Goal: Task Accomplishment & Management: Complete application form

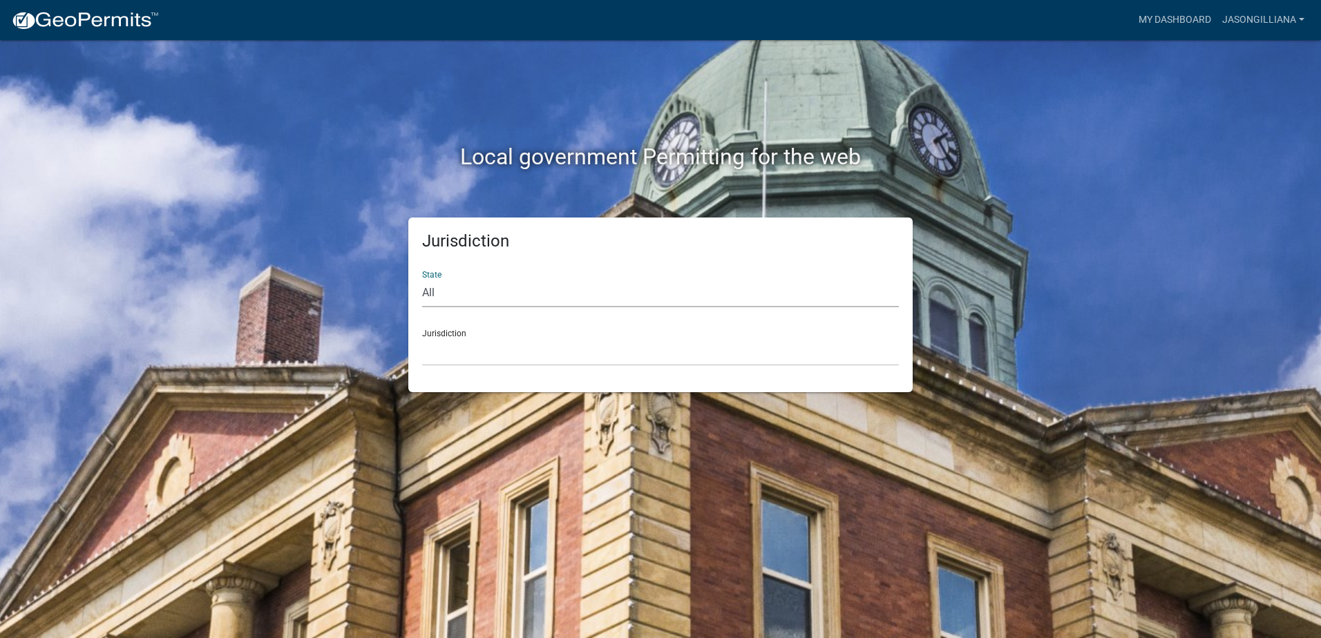
click at [448, 291] on select "All [US_STATE] [US_STATE] [US_STATE] [US_STATE] [US_STATE] [US_STATE] [US_STATE…" at bounding box center [660, 293] width 477 height 28
select select "[US_STATE]"
click at [422, 279] on select "All [US_STATE] [US_STATE] [US_STATE] [US_STATE] [US_STATE] [US_STATE] [US_STATE…" at bounding box center [660, 293] width 477 height 28
click at [468, 351] on select "City of [GEOGRAPHIC_DATA], [US_STATE] City of [GEOGRAPHIC_DATA], [US_STATE] Cit…" at bounding box center [660, 352] width 477 height 28
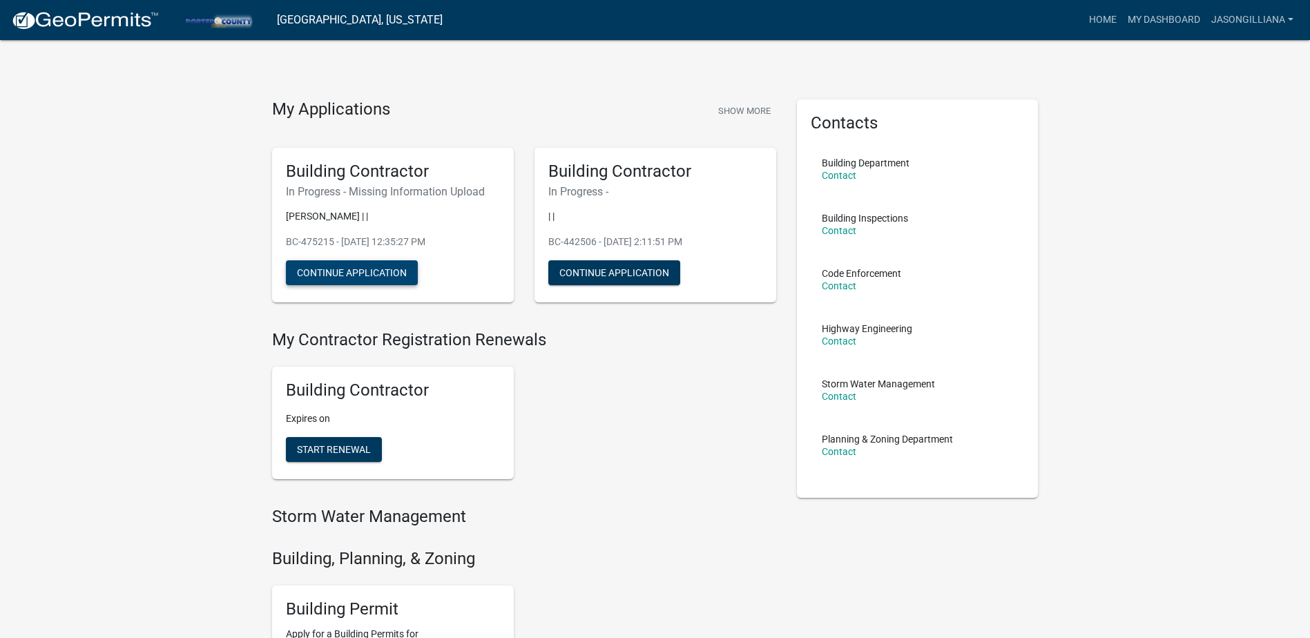
click at [323, 280] on button "Continue Application" at bounding box center [352, 272] width 132 height 25
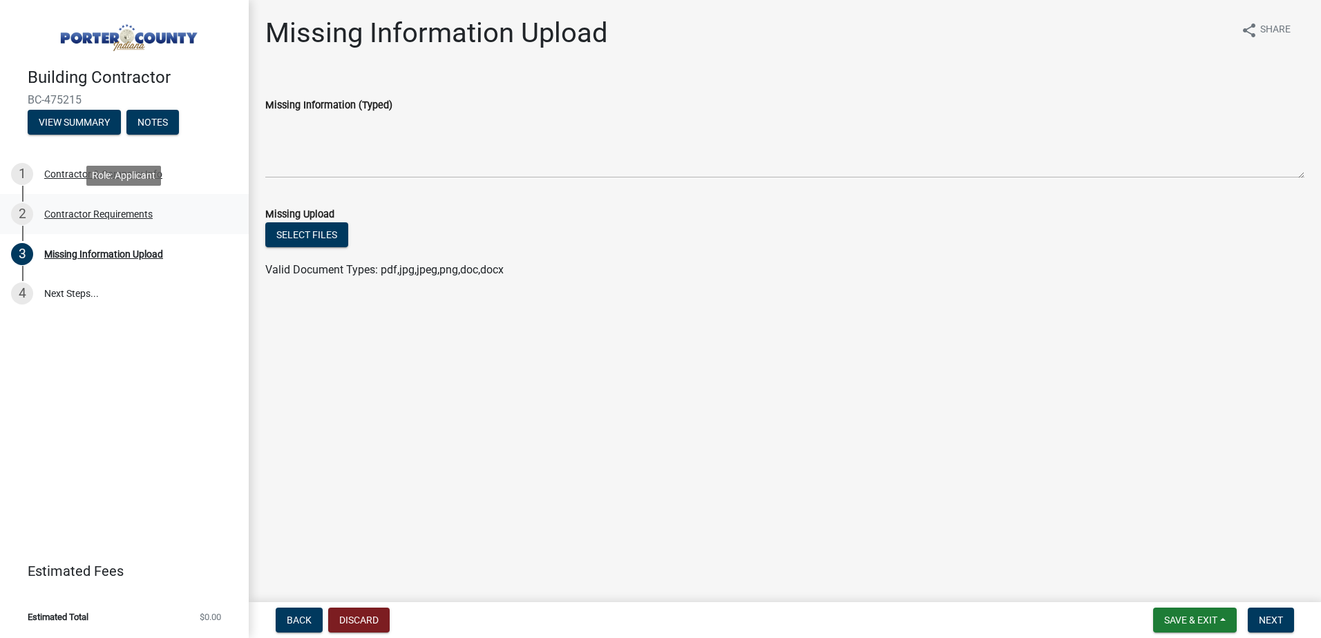
click at [117, 210] on div "Contractor Requirements" at bounding box center [98, 214] width 108 height 10
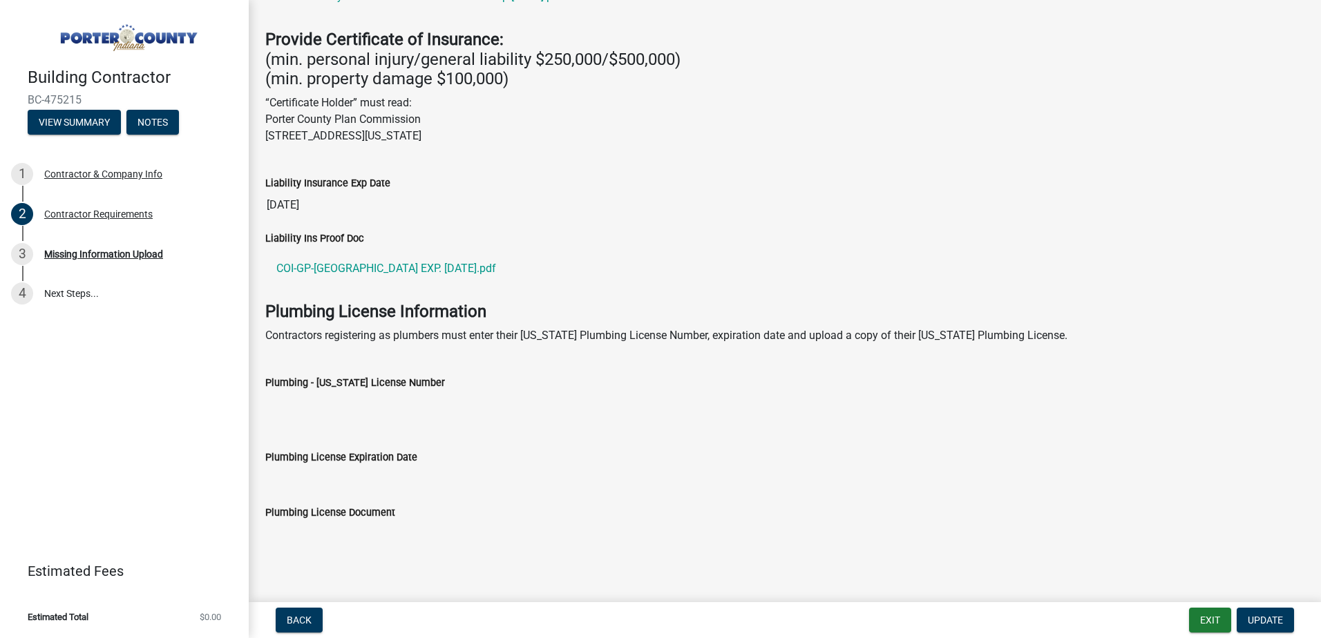
scroll to position [303, 0]
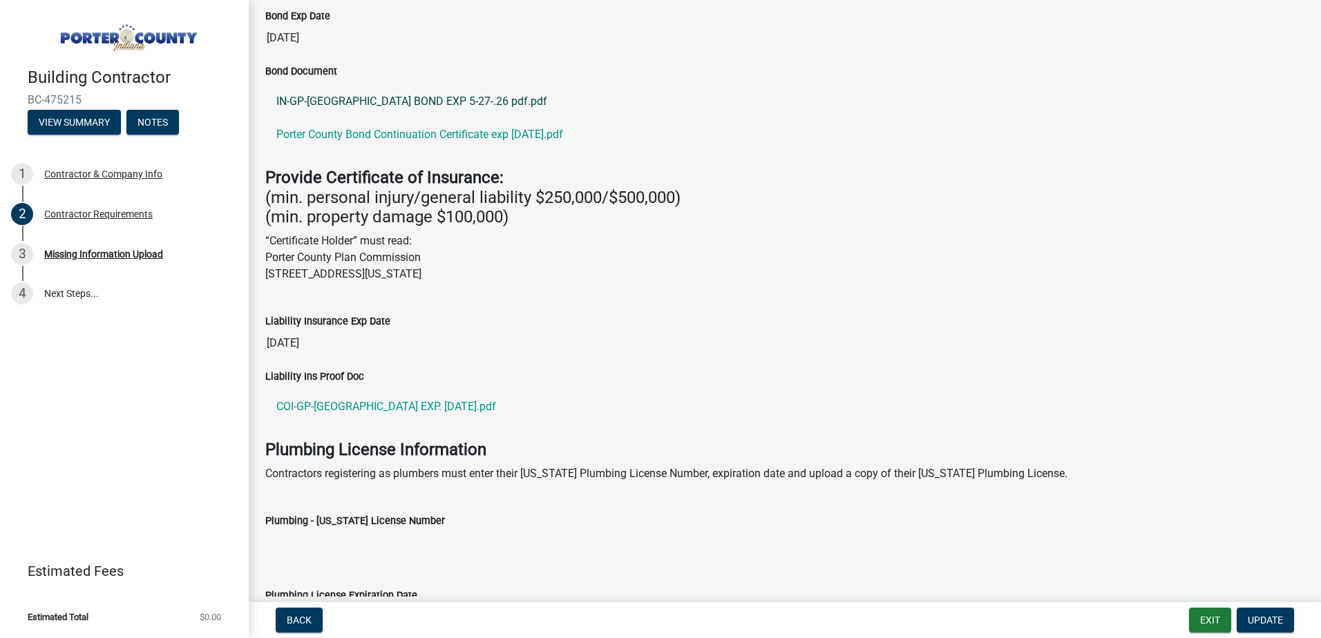
click at [352, 99] on link "IN-GP-[GEOGRAPHIC_DATA] BOND EXP 5-27-.26 pdf.pdf" at bounding box center [784, 101] width 1039 height 33
click at [90, 256] on div "Missing Information Upload" at bounding box center [103, 254] width 119 height 10
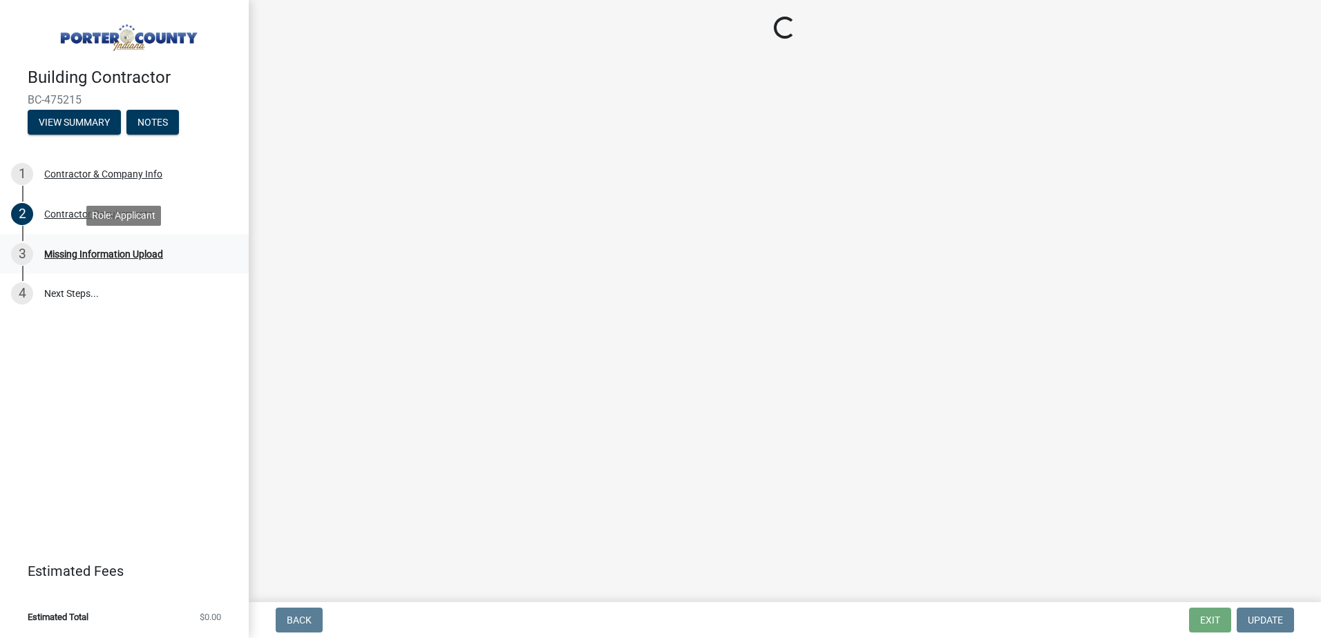
scroll to position [0, 0]
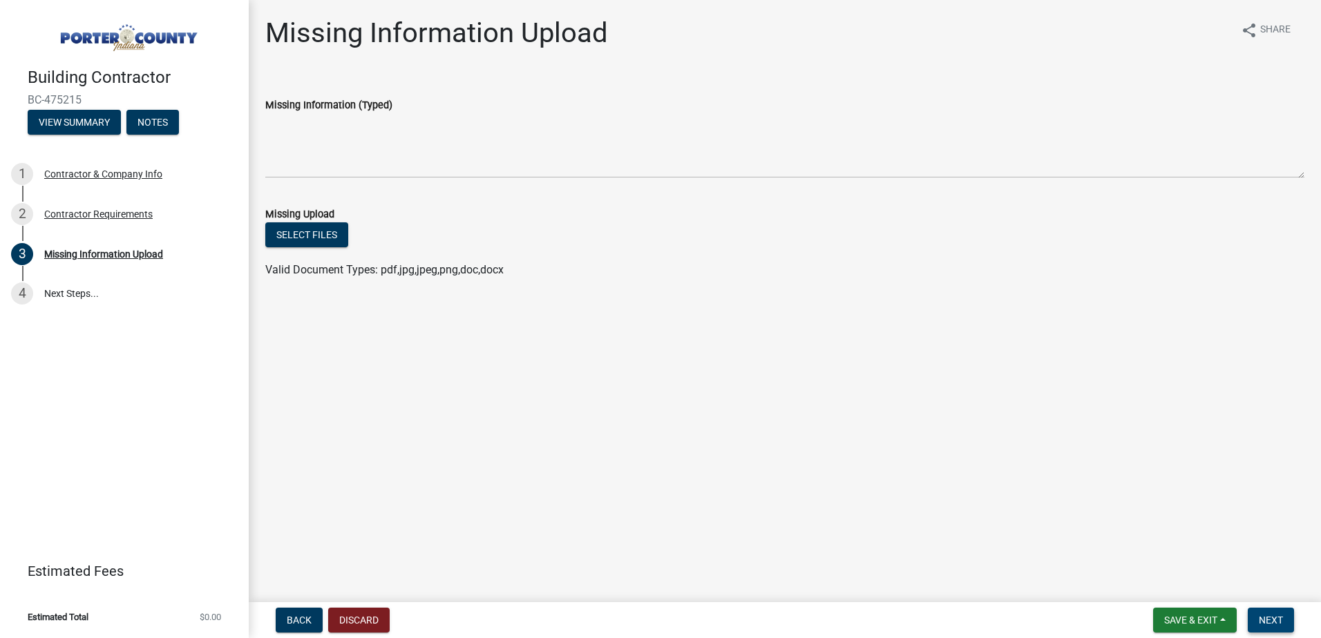
click at [1270, 621] on span "Next" at bounding box center [1271, 620] width 24 height 11
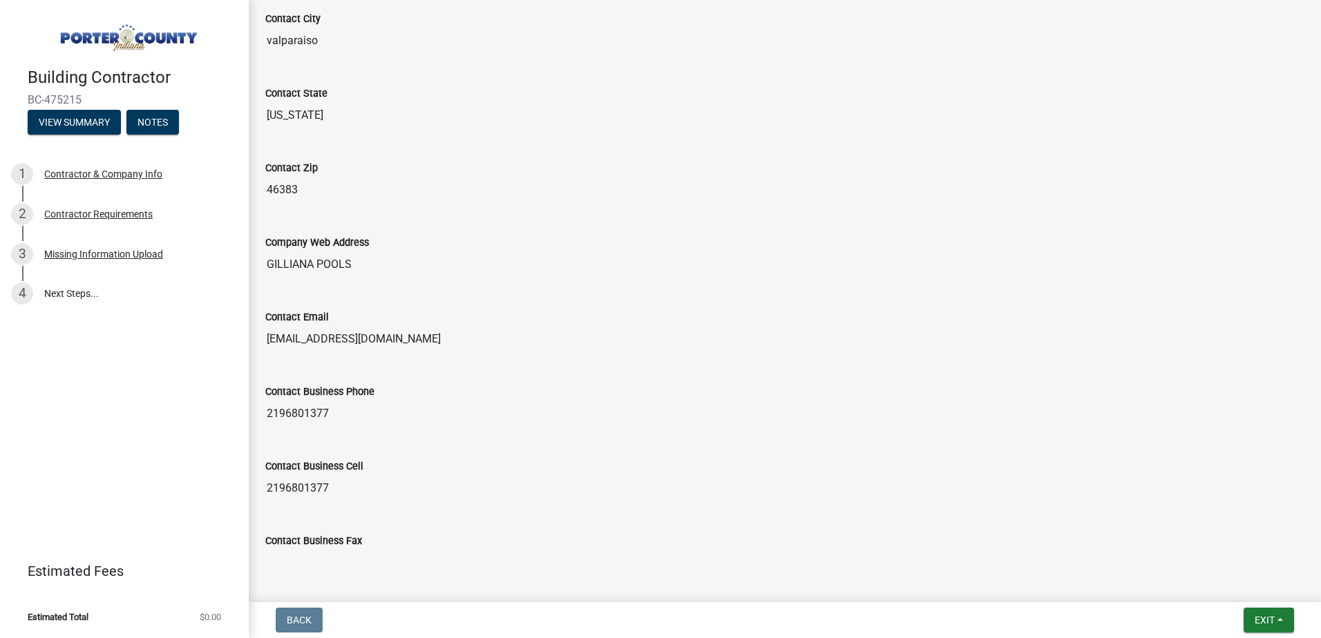
scroll to position [683, 0]
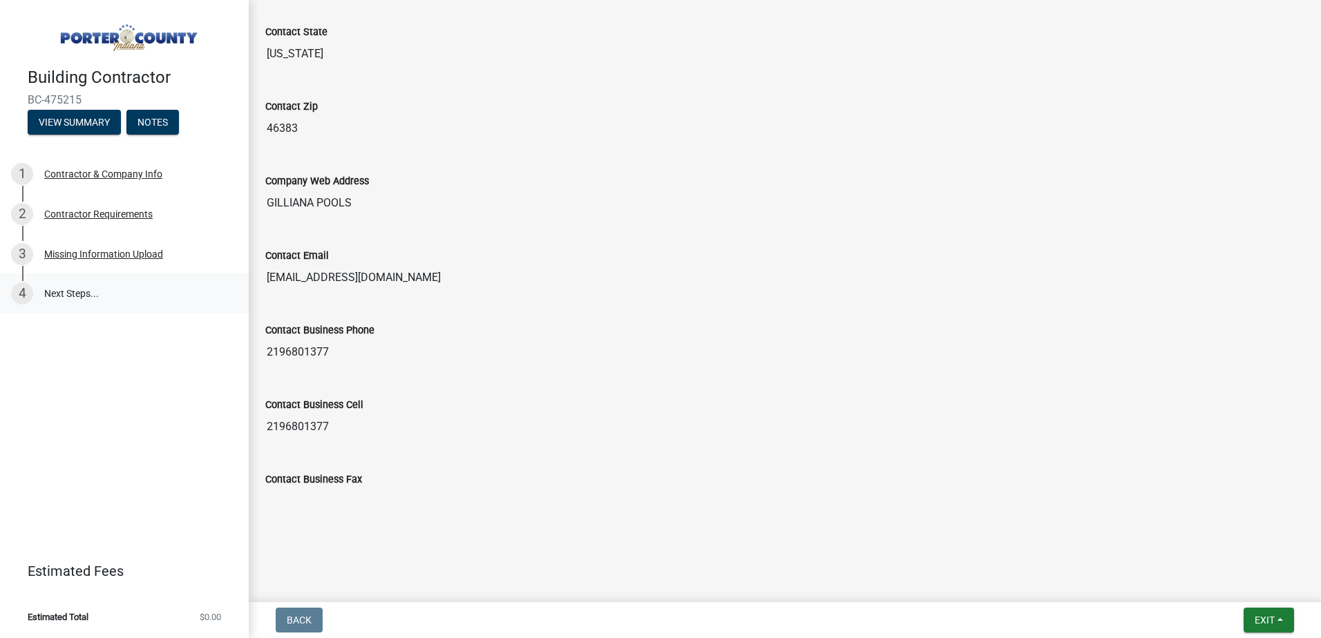
click at [62, 291] on link "4 Next Steps..." at bounding box center [124, 294] width 249 height 40
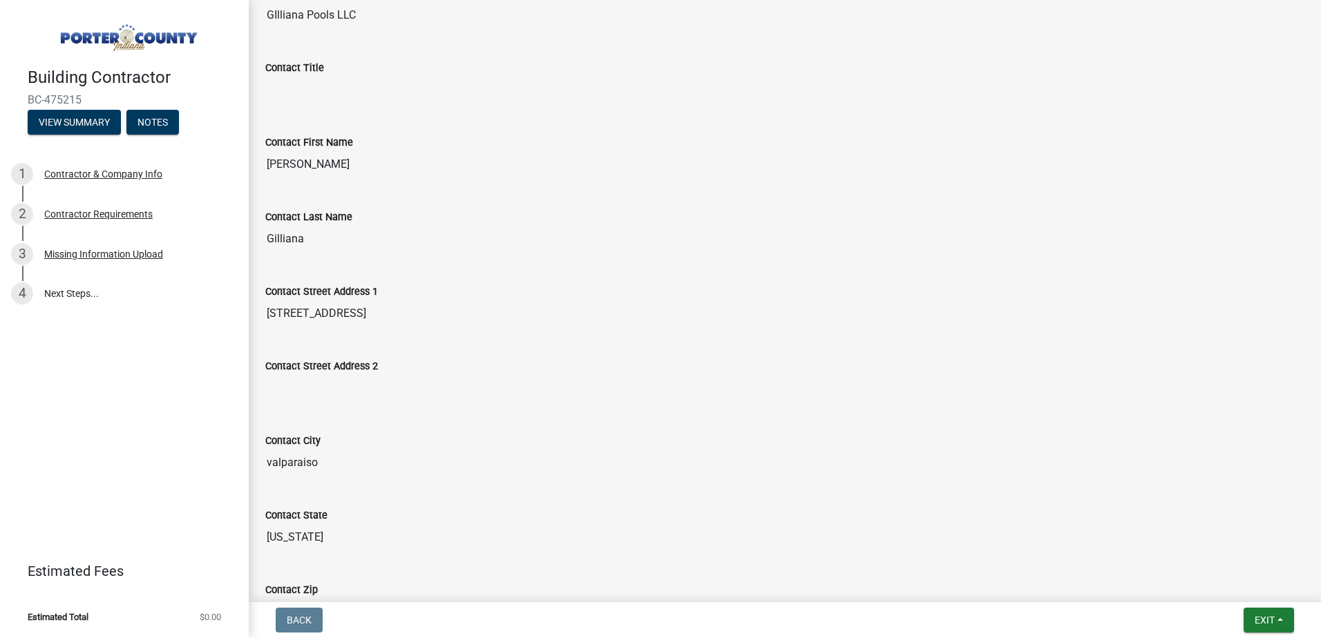
scroll to position [0, 0]
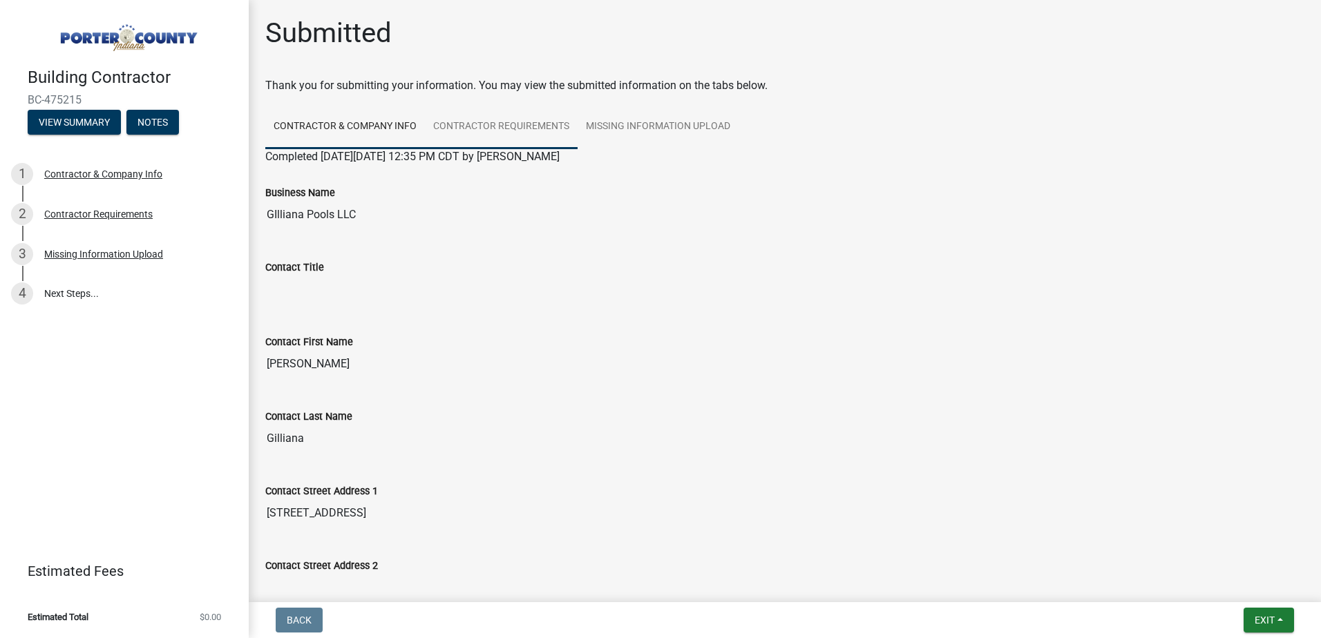
click at [475, 117] on link "Contractor Requirements" at bounding box center [501, 127] width 153 height 44
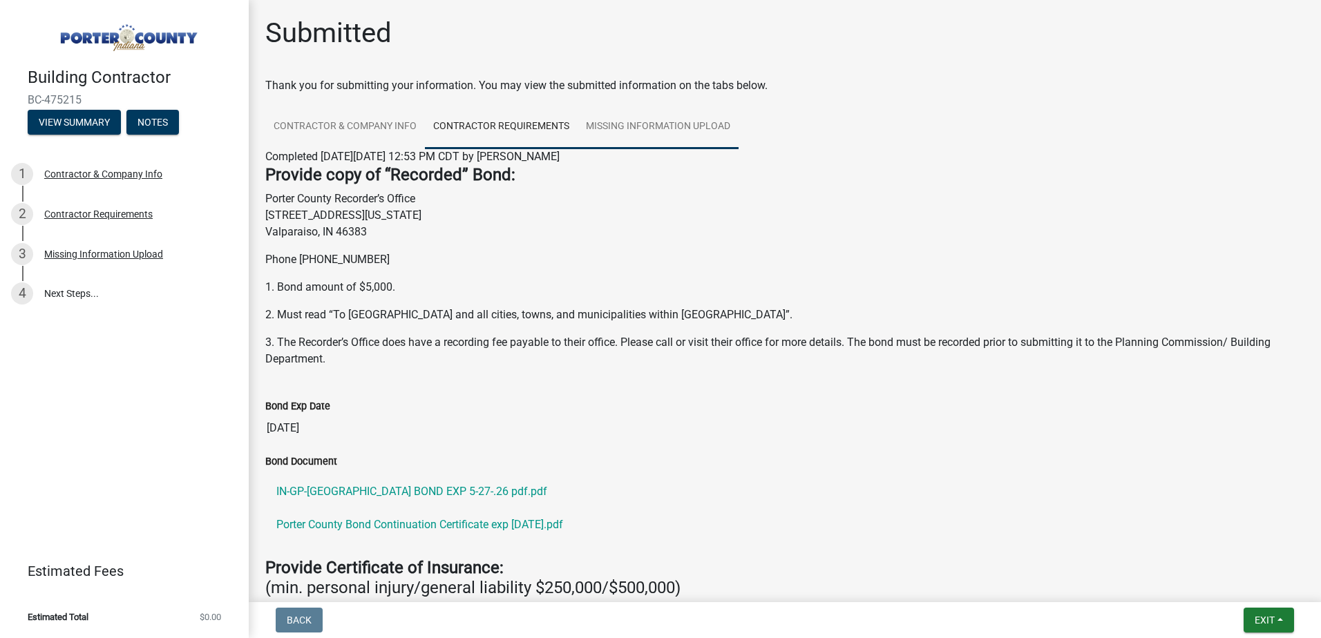
click at [656, 131] on link "Missing Information Upload" at bounding box center [657, 127] width 161 height 44
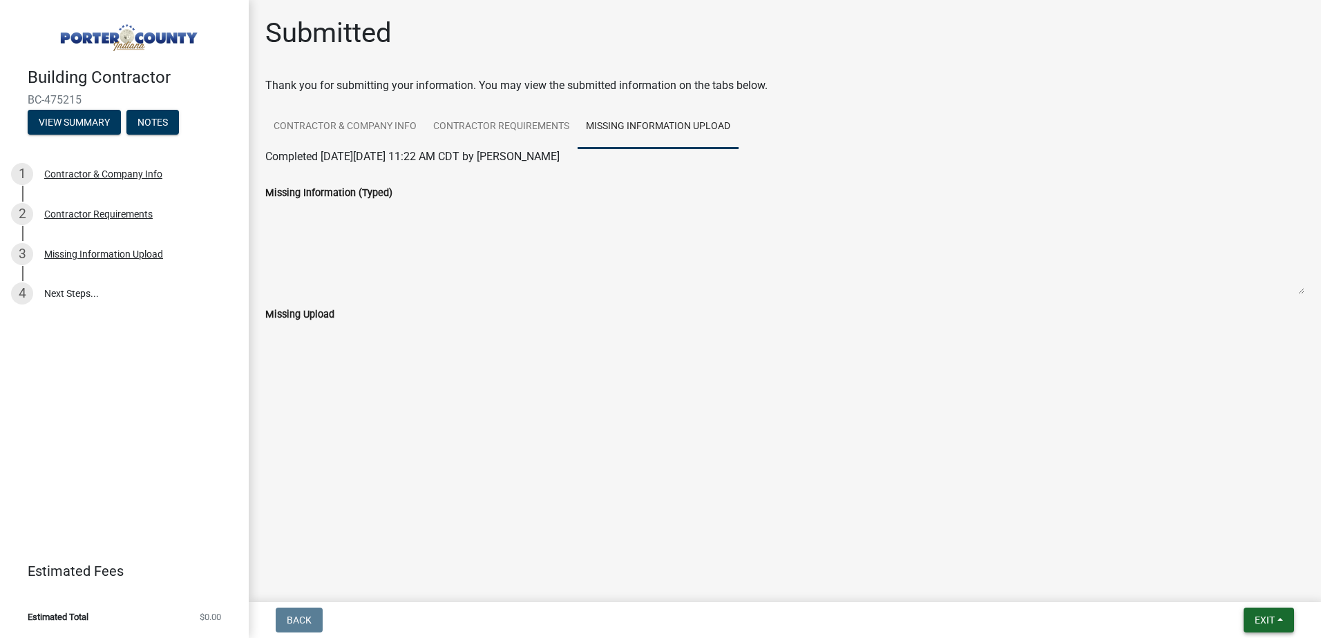
click at [1273, 620] on span "Exit" at bounding box center [1264, 620] width 20 height 11
click at [1245, 580] on button "Save & Exit" at bounding box center [1238, 584] width 111 height 33
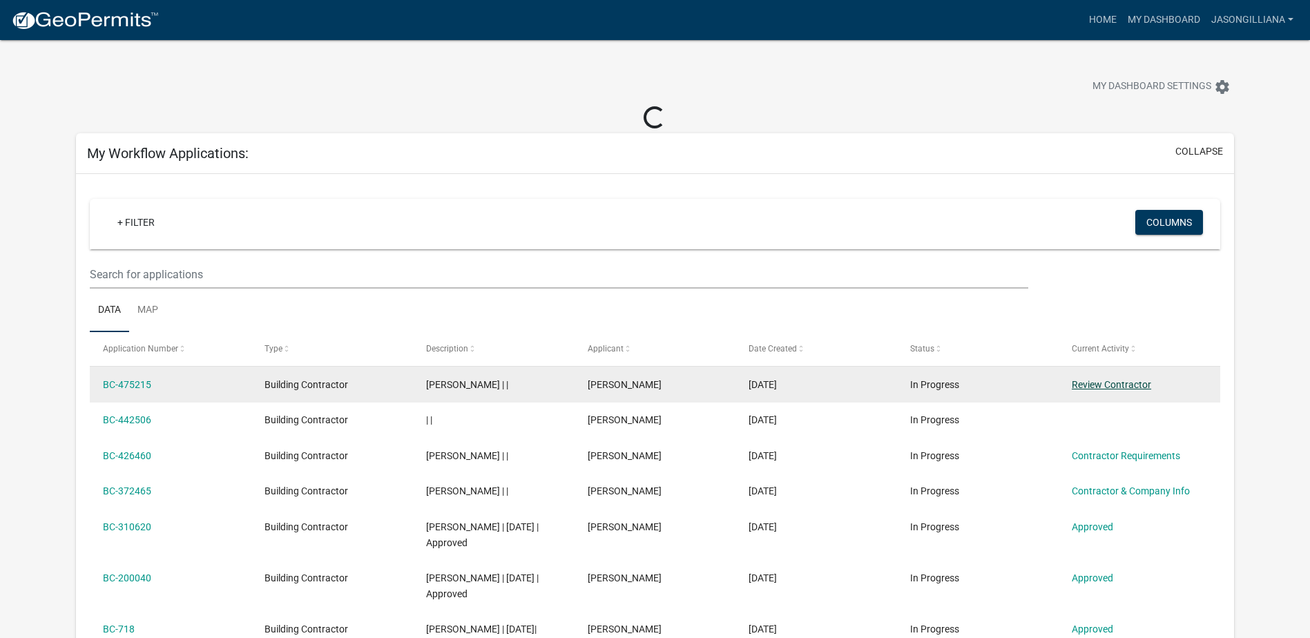
click at [1085, 383] on link "Review Contractor" at bounding box center [1111, 384] width 79 height 11
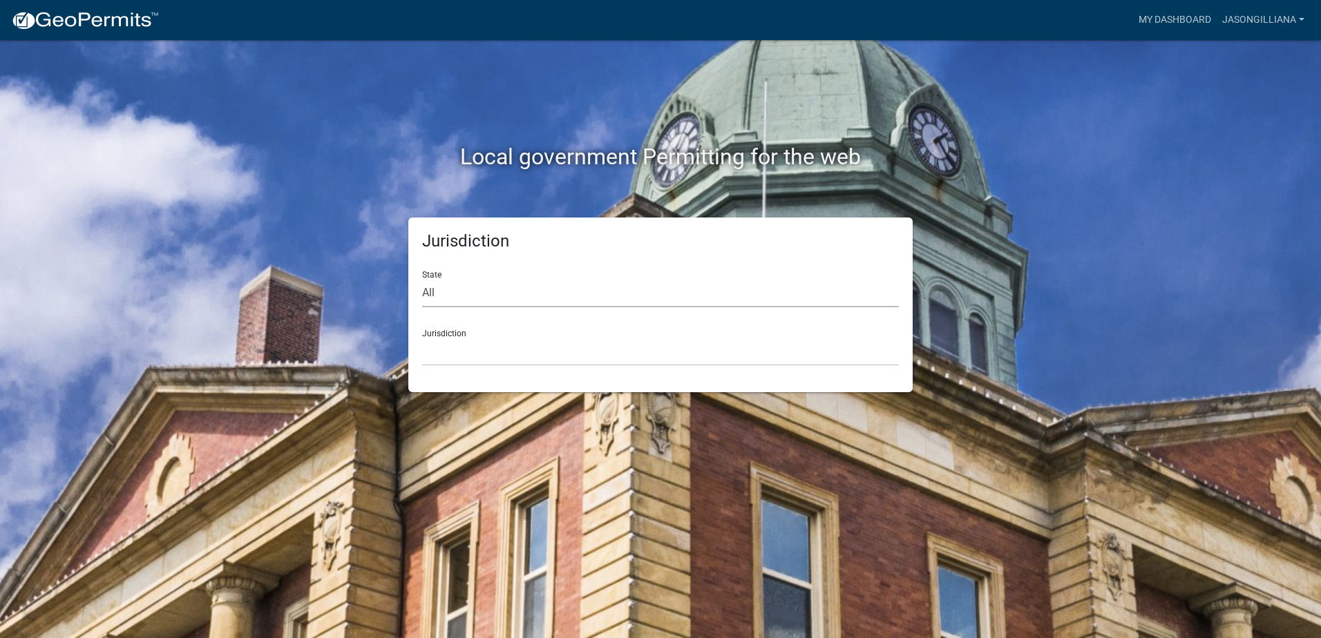
click at [441, 289] on select "All [US_STATE] [US_STATE] [US_STATE] [US_STATE] [US_STATE] [US_STATE] [US_STATE…" at bounding box center [660, 293] width 477 height 28
select select "[US_STATE]"
click at [422, 279] on select "All [US_STATE] [US_STATE] [US_STATE] [US_STATE] [US_STATE] [US_STATE] [US_STATE…" at bounding box center [660, 293] width 477 height 28
click at [447, 348] on select "City of [GEOGRAPHIC_DATA], [US_STATE] City of [GEOGRAPHIC_DATA], [US_STATE] Cit…" at bounding box center [660, 352] width 477 height 28
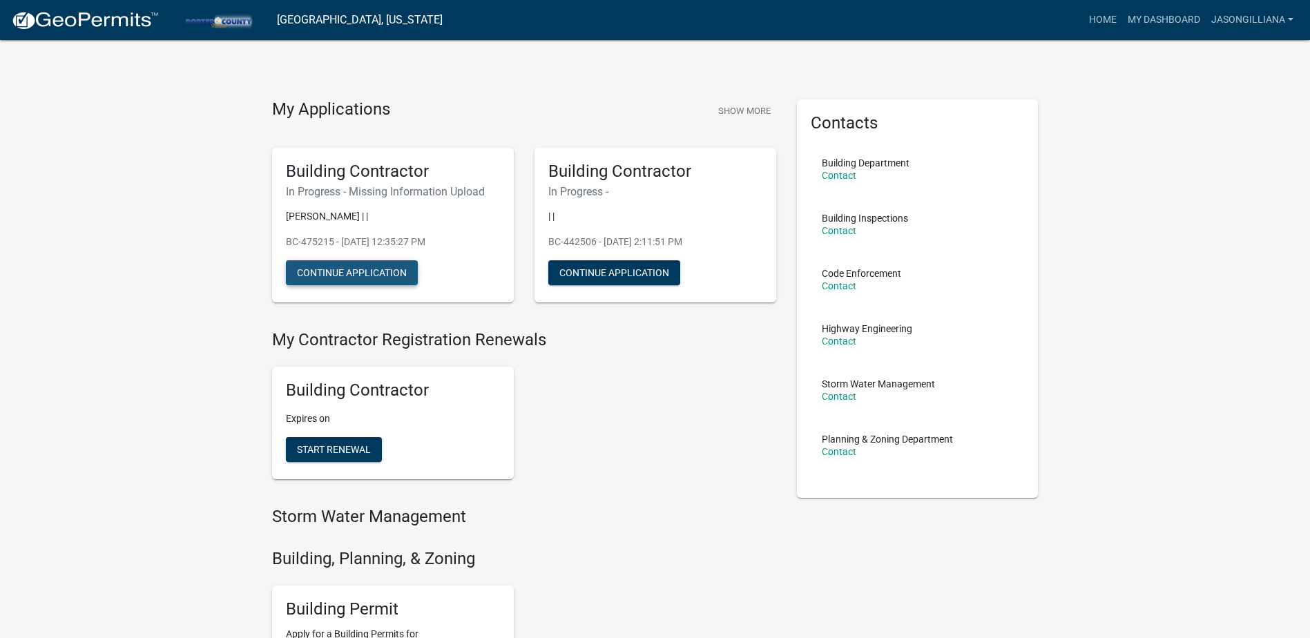
click at [373, 274] on button "Continue Application" at bounding box center [352, 272] width 132 height 25
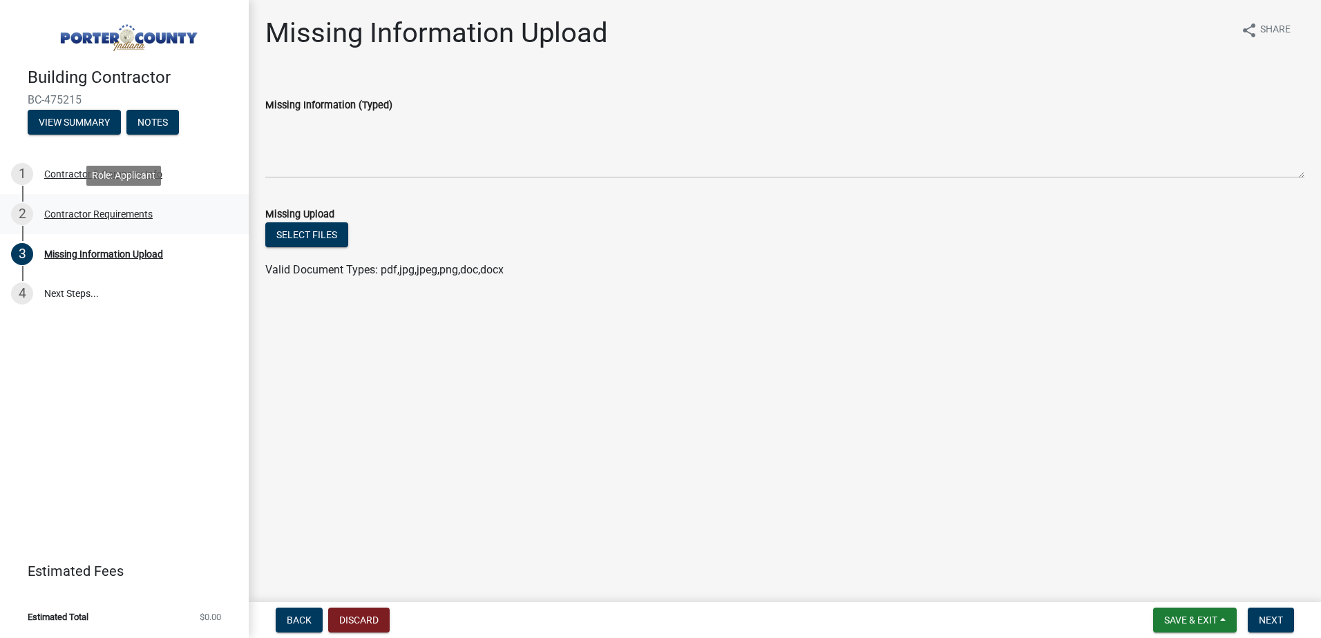
click at [106, 211] on div "Contractor Requirements" at bounding box center [98, 214] width 108 height 10
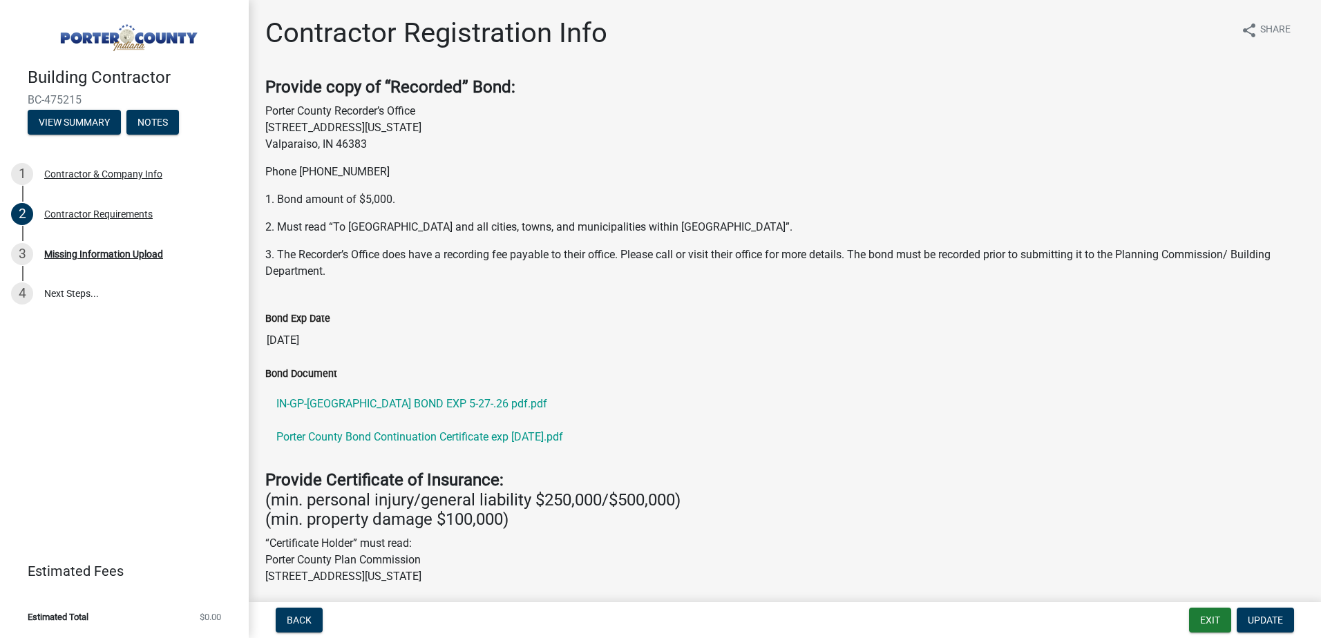
scroll to position [69, 0]
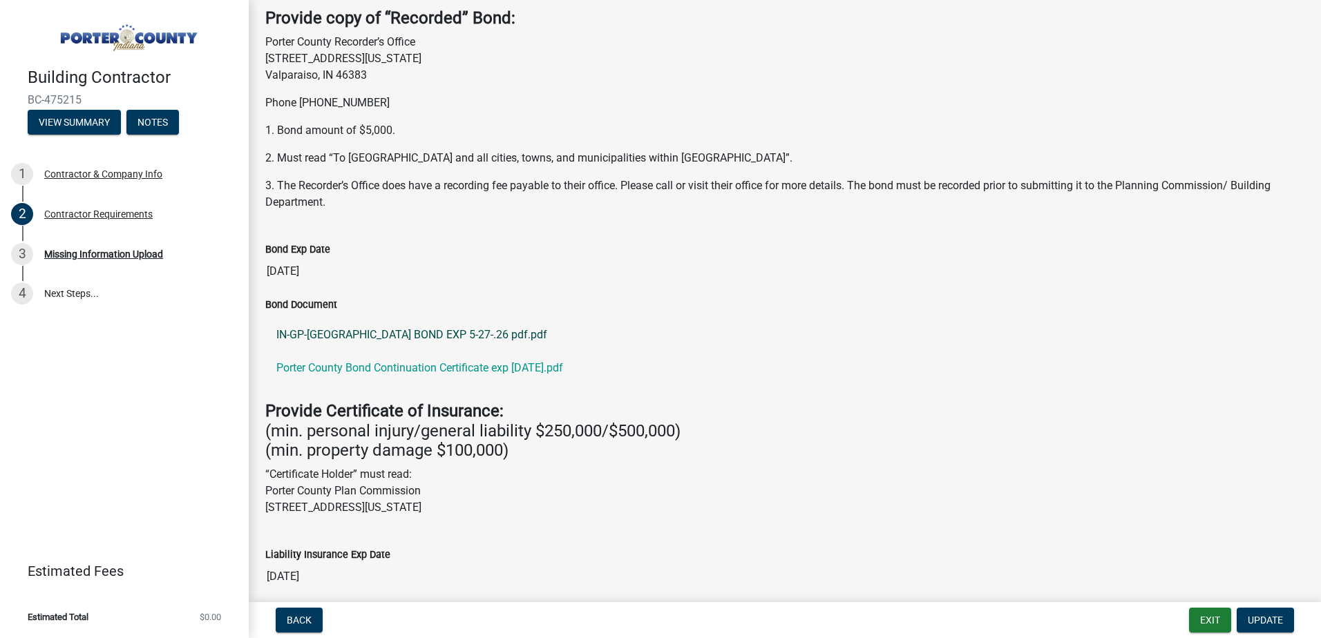
click at [448, 334] on link "IN-GP-[GEOGRAPHIC_DATA] BOND EXP 5-27-.26 pdf.pdf" at bounding box center [784, 334] width 1039 height 33
click at [123, 254] on div "Missing Information Upload" at bounding box center [103, 254] width 119 height 10
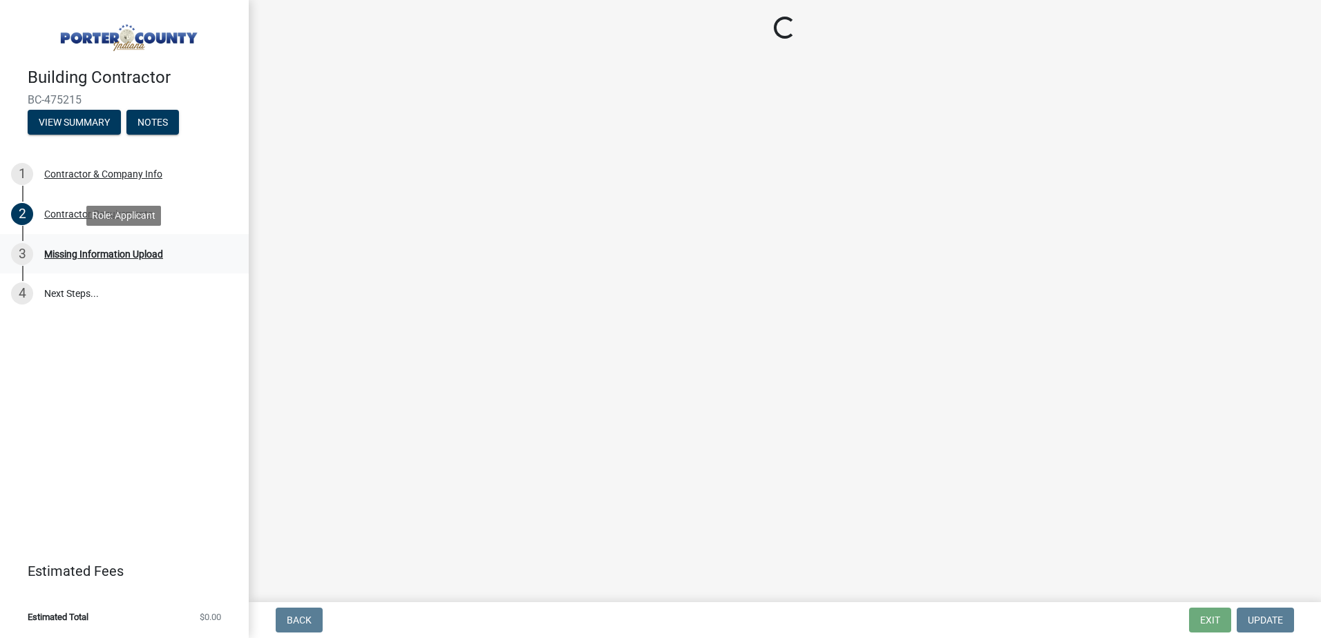
scroll to position [0, 0]
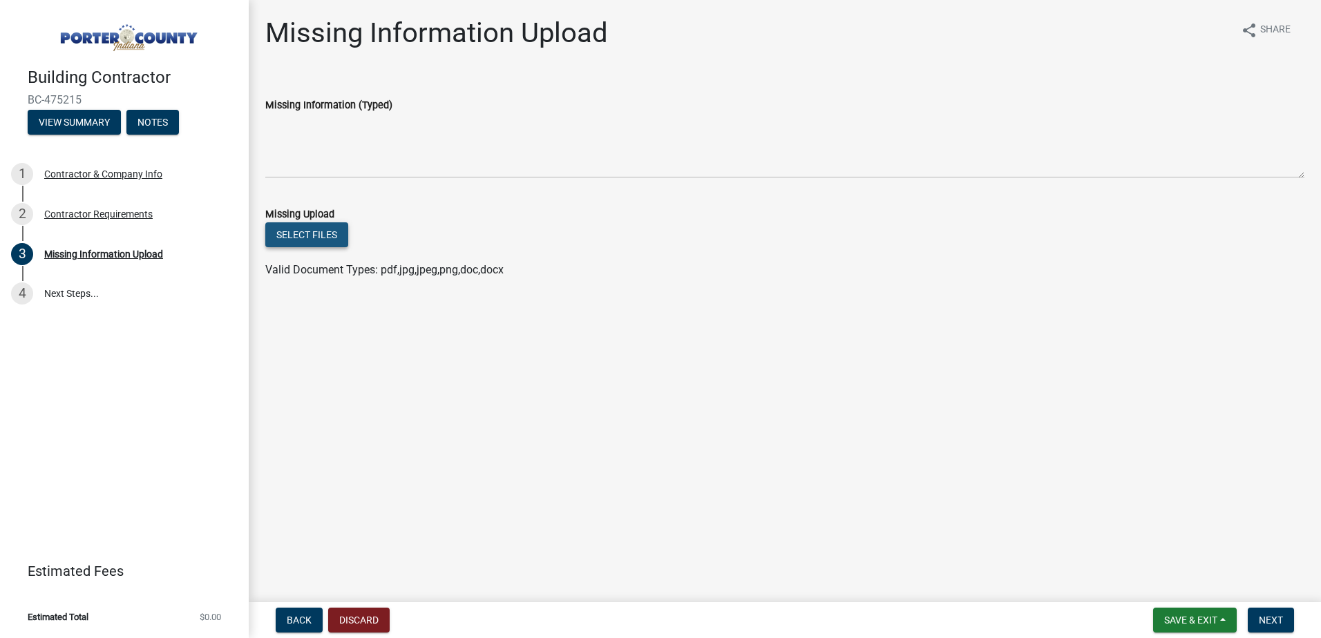
click at [318, 233] on button "Select files" at bounding box center [306, 234] width 83 height 25
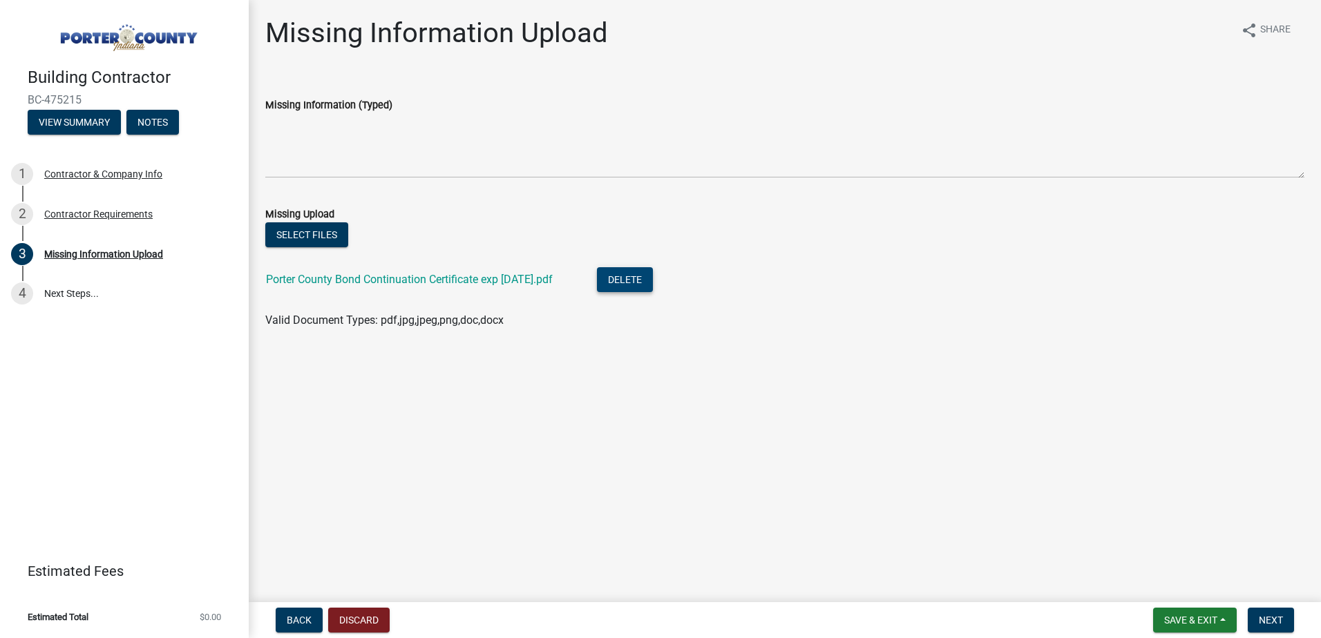
click at [632, 274] on button "Delete" at bounding box center [625, 279] width 56 height 25
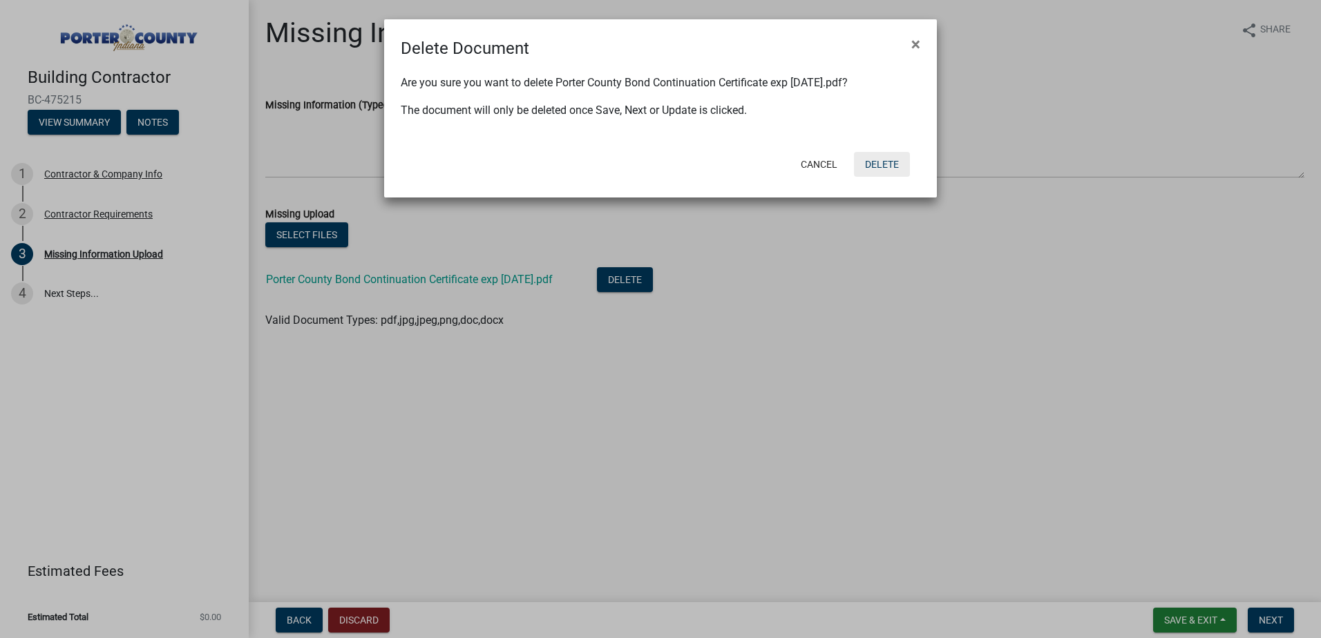
click at [883, 166] on button "Delete" at bounding box center [882, 164] width 56 height 25
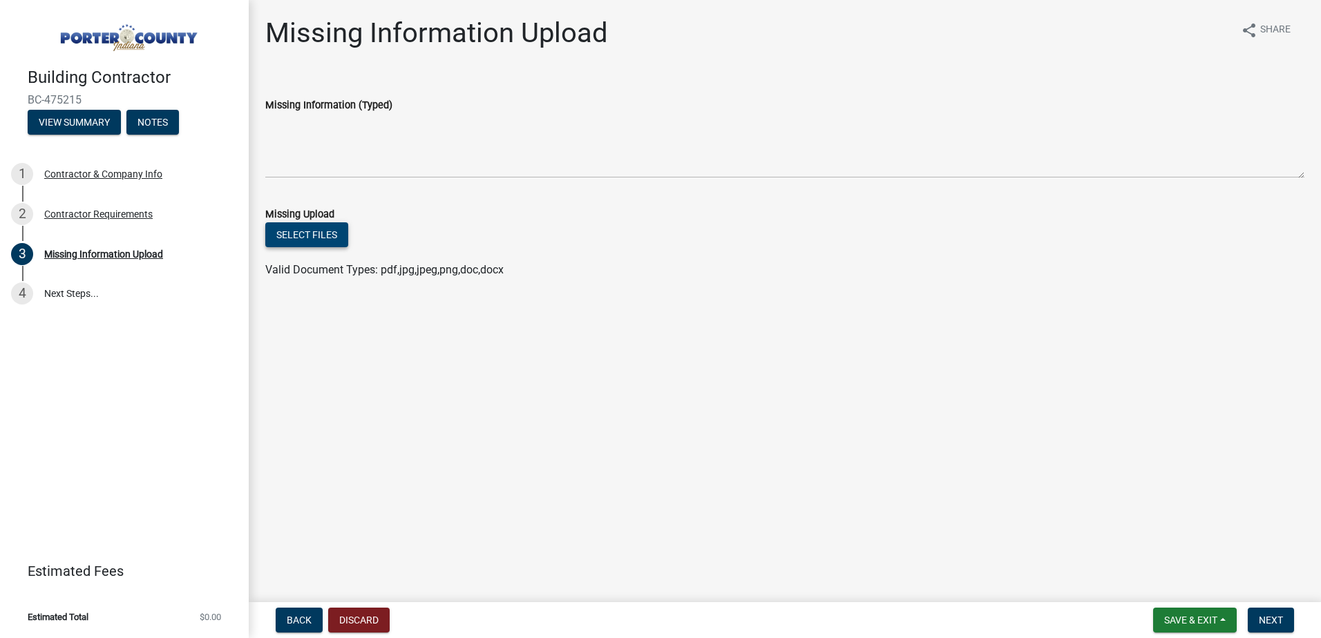
click at [334, 239] on button "Select files" at bounding box center [306, 234] width 83 height 25
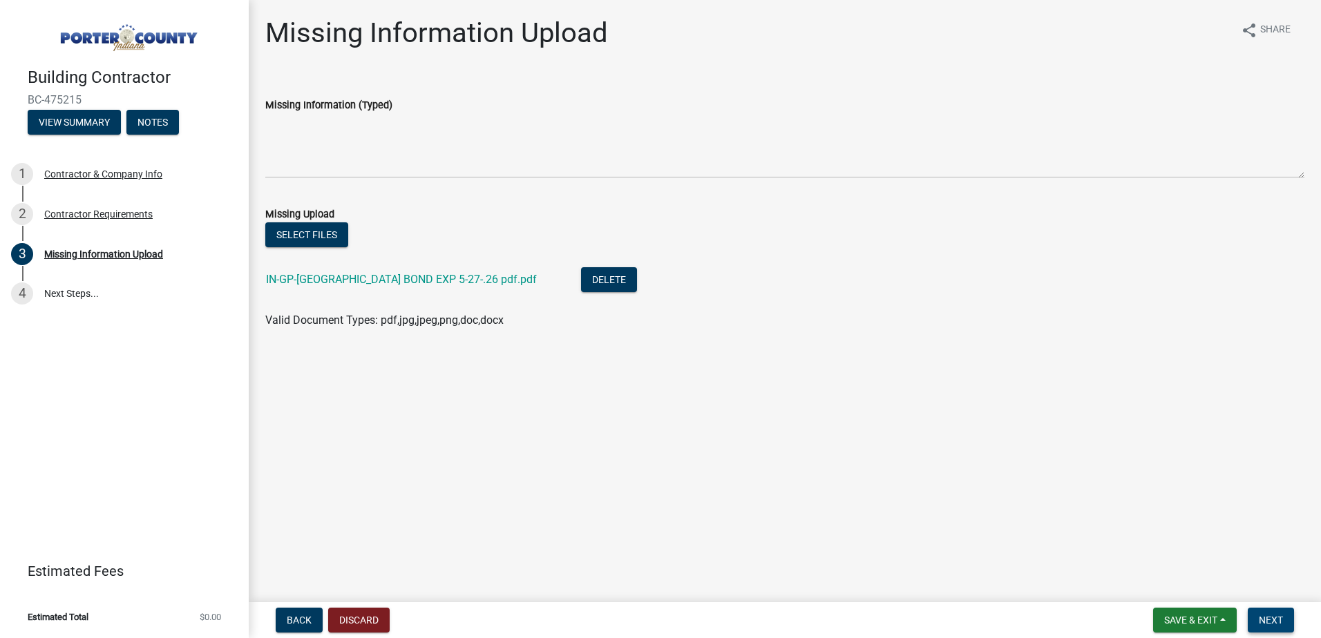
click at [1276, 617] on span "Next" at bounding box center [1271, 620] width 24 height 11
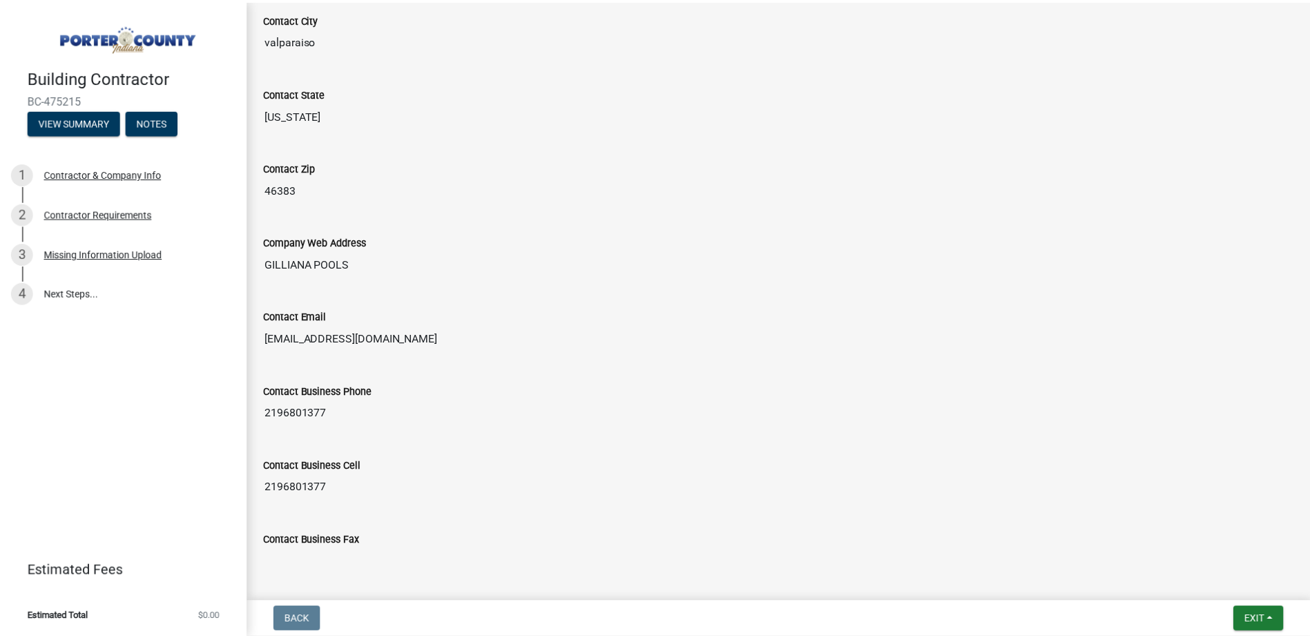
scroll to position [683, 0]
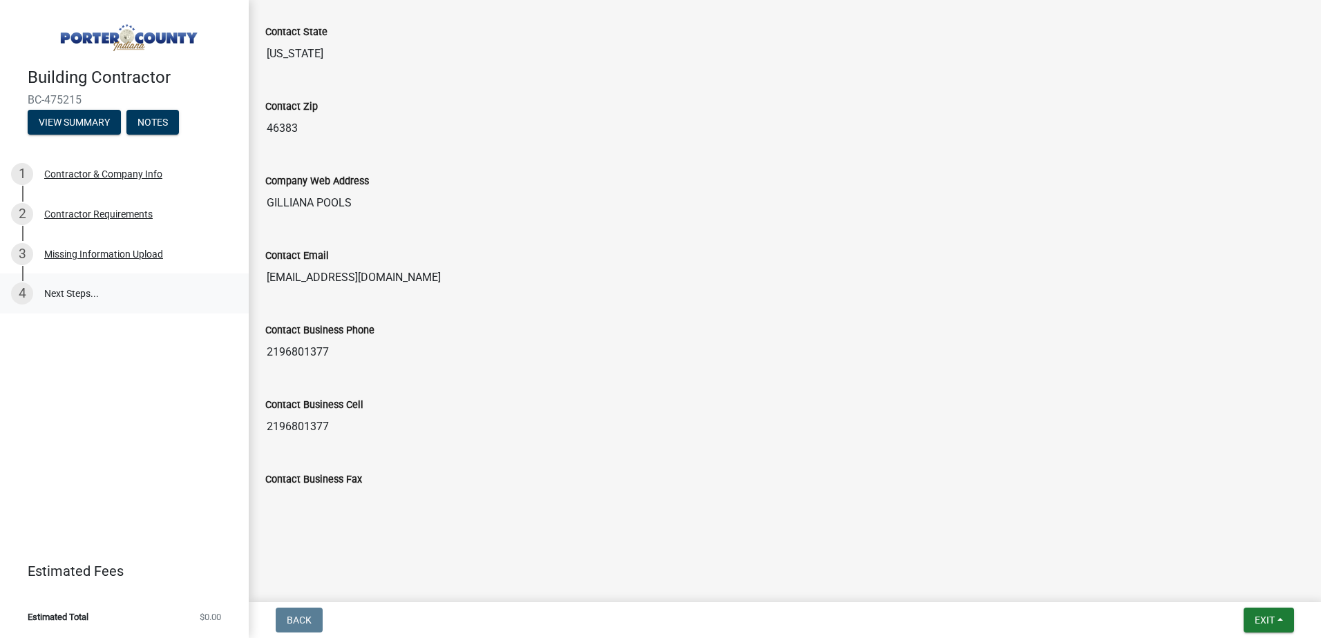
click at [87, 291] on link "4 Next Steps..." at bounding box center [124, 294] width 249 height 40
click at [1246, 618] on button "Exit" at bounding box center [1268, 620] width 50 height 25
click at [1197, 583] on button "Save & Exit" at bounding box center [1238, 584] width 111 height 33
